Goal: Use online tool/utility

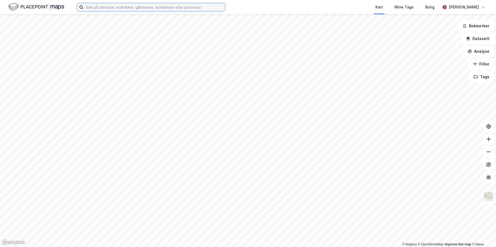
click at [159, 8] on input at bounding box center [153, 7] width 141 height 8
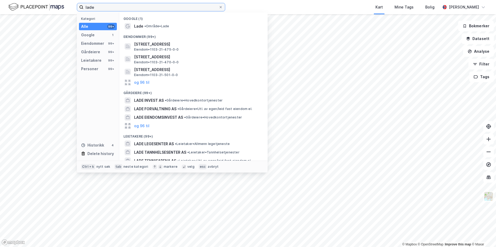
type input "lade"
click at [162, 25] on span "• Område • Lade" at bounding box center [156, 26] width 25 height 4
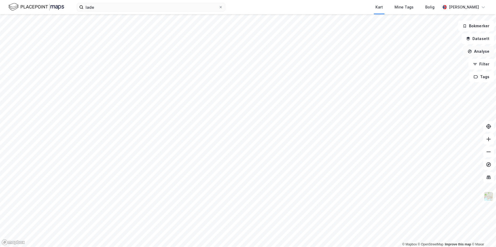
click at [474, 54] on button "Analyse" at bounding box center [478, 51] width 31 height 11
click at [430, 61] on div "Tegn område" at bounding box center [432, 62] width 46 height 5
